Goal: Task Accomplishment & Management: Manage account settings

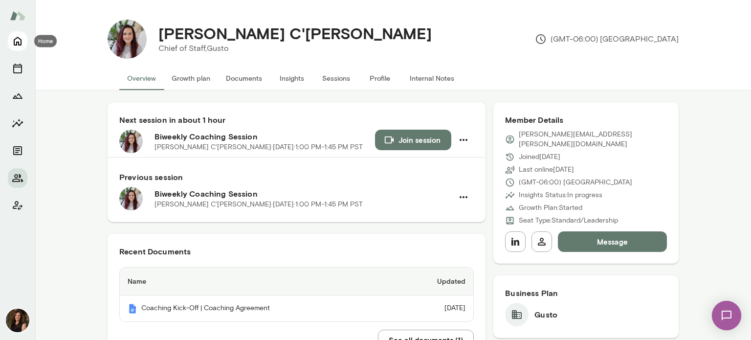
click at [16, 43] on icon "Home" at bounding box center [18, 41] width 8 height 9
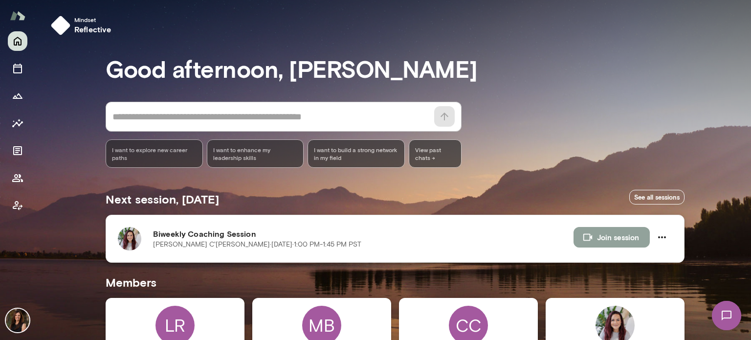
click at [626, 236] on button "Join session" at bounding box center [611, 237] width 76 height 21
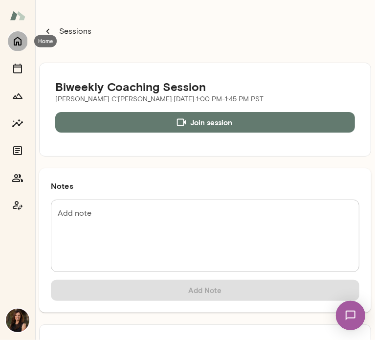
click at [21, 47] on button "Home" at bounding box center [18, 41] width 20 height 20
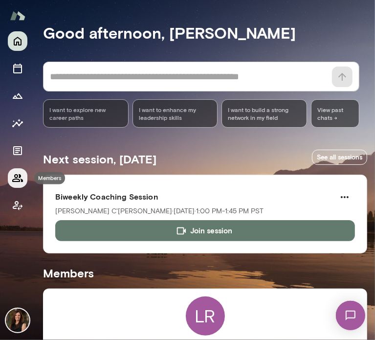
click at [15, 178] on icon "Members" at bounding box center [18, 178] width 12 height 12
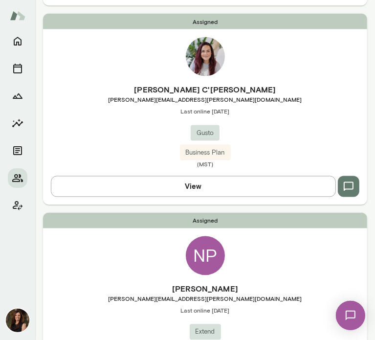
scroll to position [929, 0]
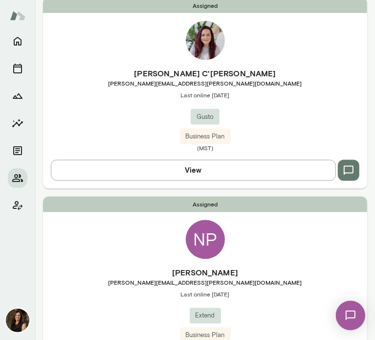
click at [285, 175] on button "View" at bounding box center [193, 170] width 285 height 21
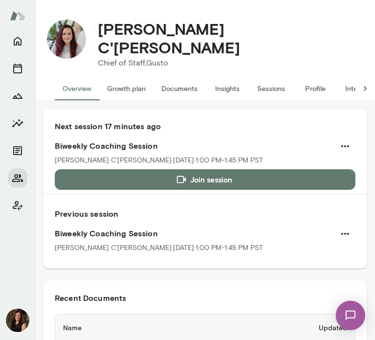
click at [232, 80] on button "Insights" at bounding box center [227, 88] width 44 height 23
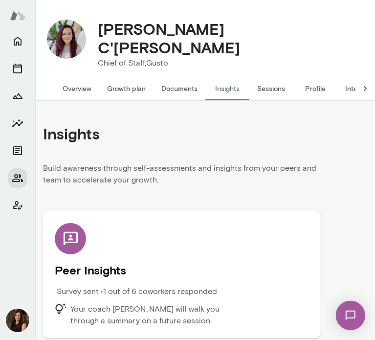
click at [226, 250] on div "Peer Insights Survey sent • 1 out of 6 coworkers responded Your coach Carrie At…" at bounding box center [182, 275] width 254 height 104
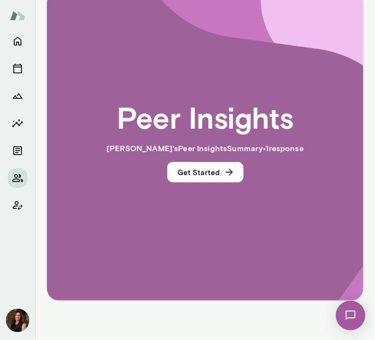
scroll to position [223, 0]
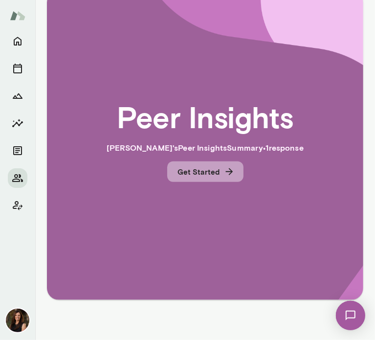
click at [209, 164] on button "Get Started" at bounding box center [205, 171] width 76 height 21
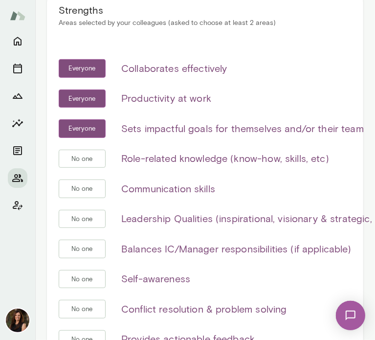
scroll to position [174, 0]
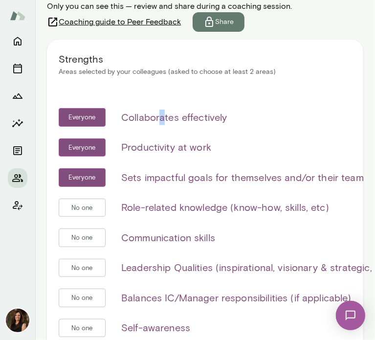
drag, startPoint x: 334, startPoint y: 187, endPoint x: 162, endPoint y: 84, distance: 201.3
click at [162, 84] on div "Strengths Areas selected by your colleagues (asked to choose at least 2 areas) …" at bounding box center [205, 247] width 316 height 414
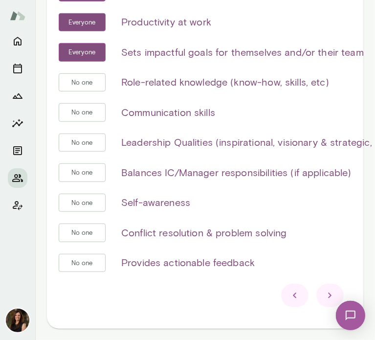
scroll to position [321, 0]
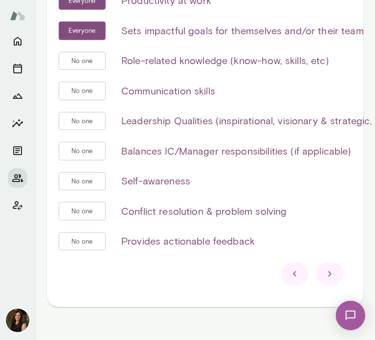
click at [326, 268] on icon at bounding box center [330, 274] width 12 height 12
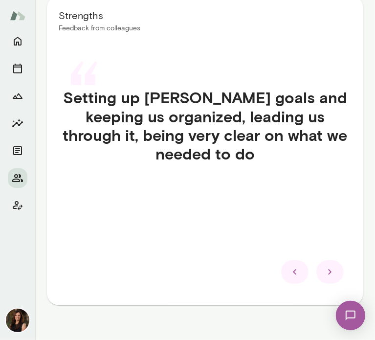
click at [329, 262] on div at bounding box center [329, 271] width 27 height 23
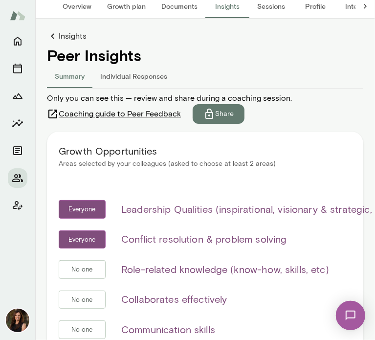
scroll to position [0, 0]
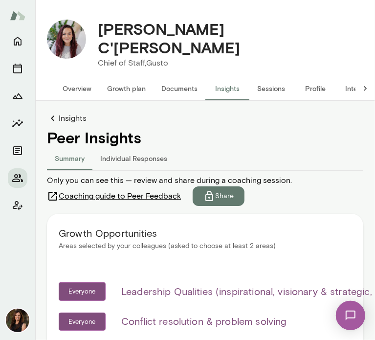
click at [73, 112] on link "Insights" at bounding box center [205, 118] width 316 height 12
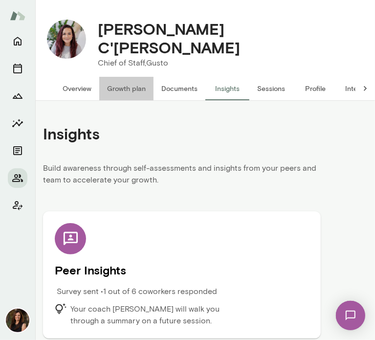
click at [141, 78] on button "Growth plan" at bounding box center [126, 88] width 54 height 23
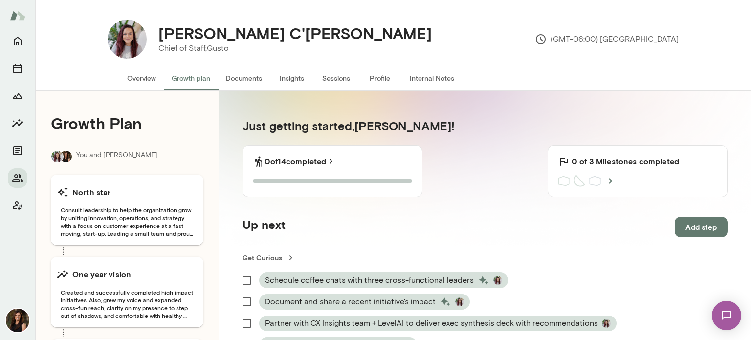
click at [327, 78] on button "Sessions" at bounding box center [336, 77] width 44 height 23
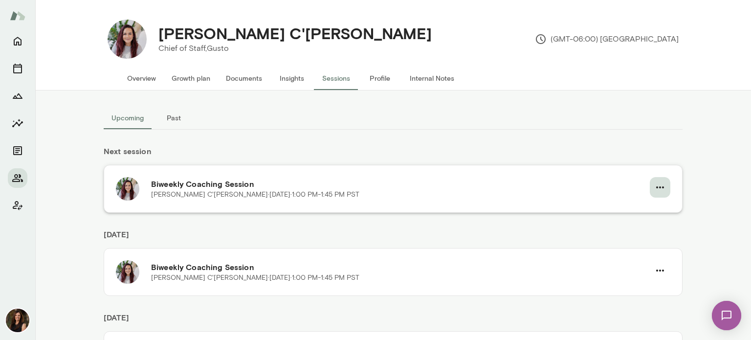
click at [374, 188] on icon "button" at bounding box center [660, 187] width 12 height 12
click at [374, 209] on span "Reschedule" at bounding box center [639, 210] width 42 height 12
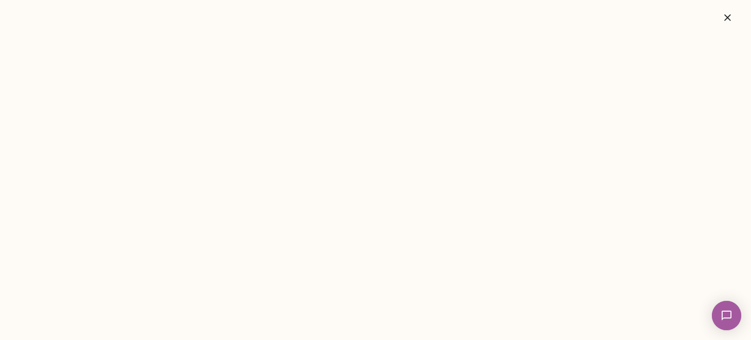
click at [374, 19] on icon "button" at bounding box center [728, 18] width 12 height 12
